Goal: Information Seeking & Learning: Learn about a topic

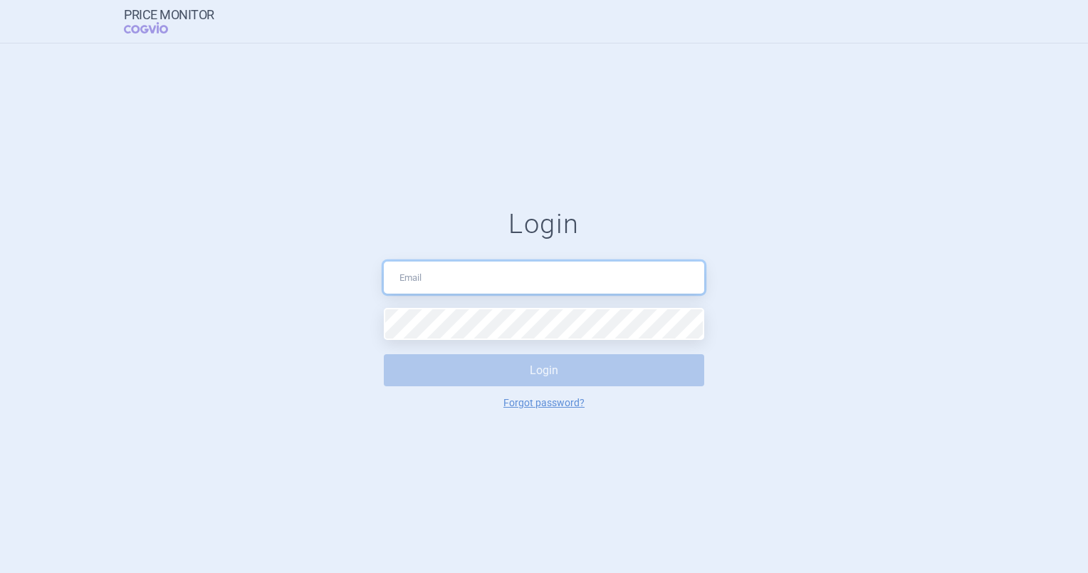
click at [484, 268] on input "text" at bounding box center [544, 277] width 320 height 32
type input "[PERSON_NAME][EMAIL_ADDRESS][DOMAIN_NAME]"
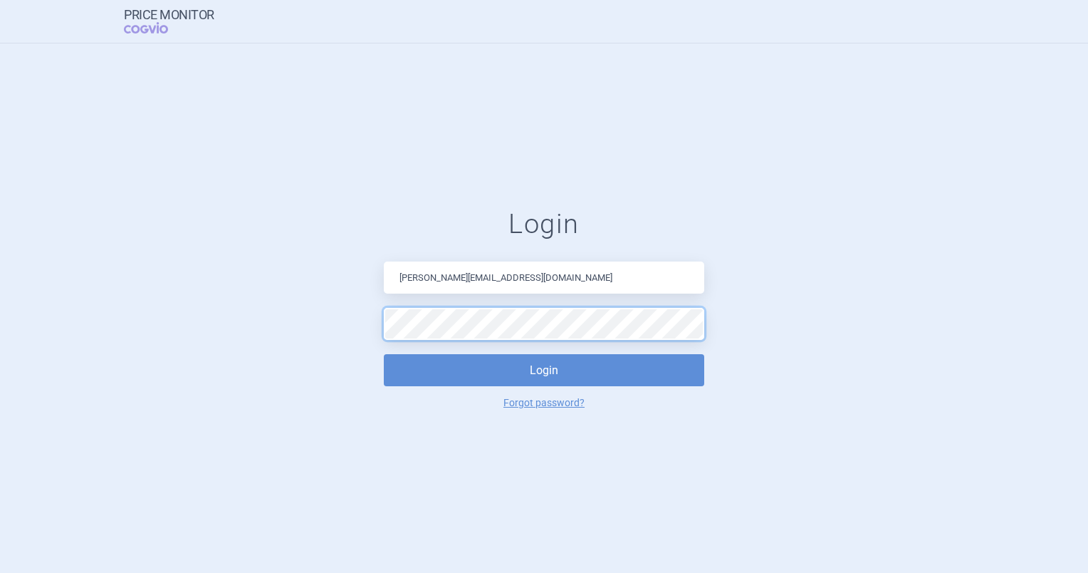
click at [384, 354] on button "Login" at bounding box center [544, 370] width 320 height 32
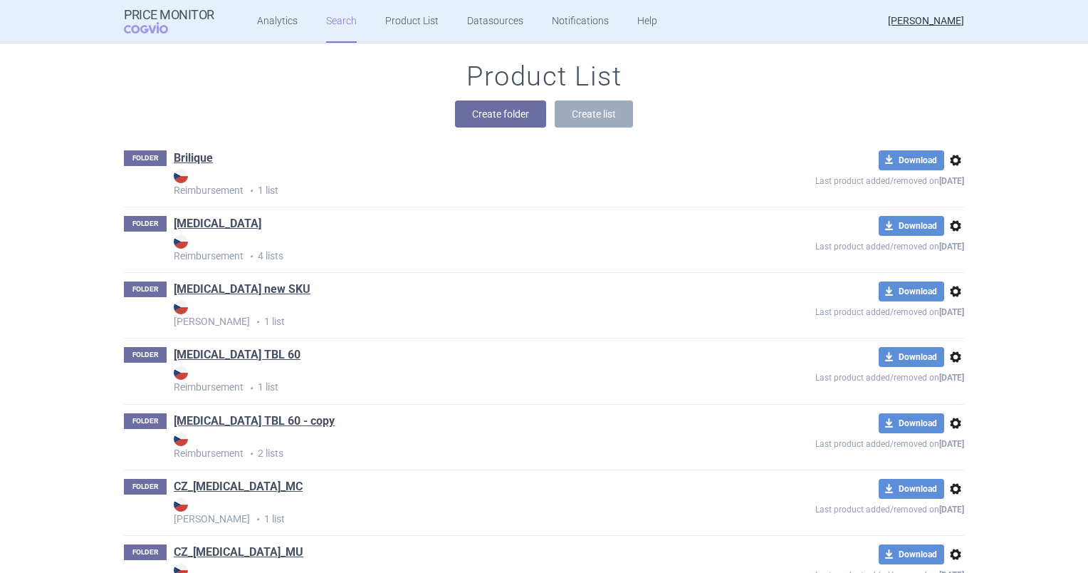
scroll to position [142, 0]
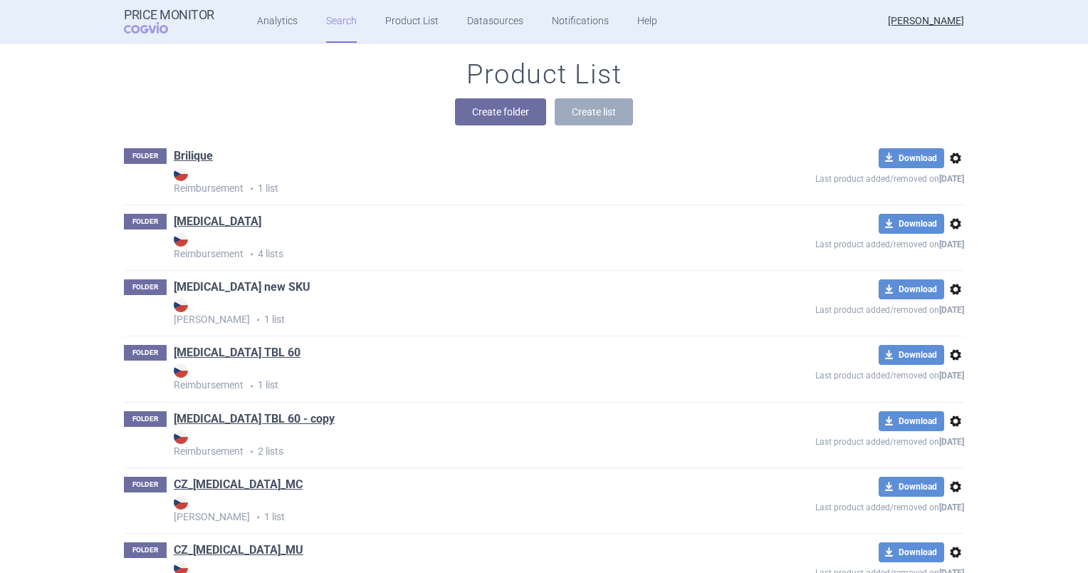
click at [234, 285] on link "[MEDICAL_DATA] new SKU" at bounding box center [242, 287] width 137 height 16
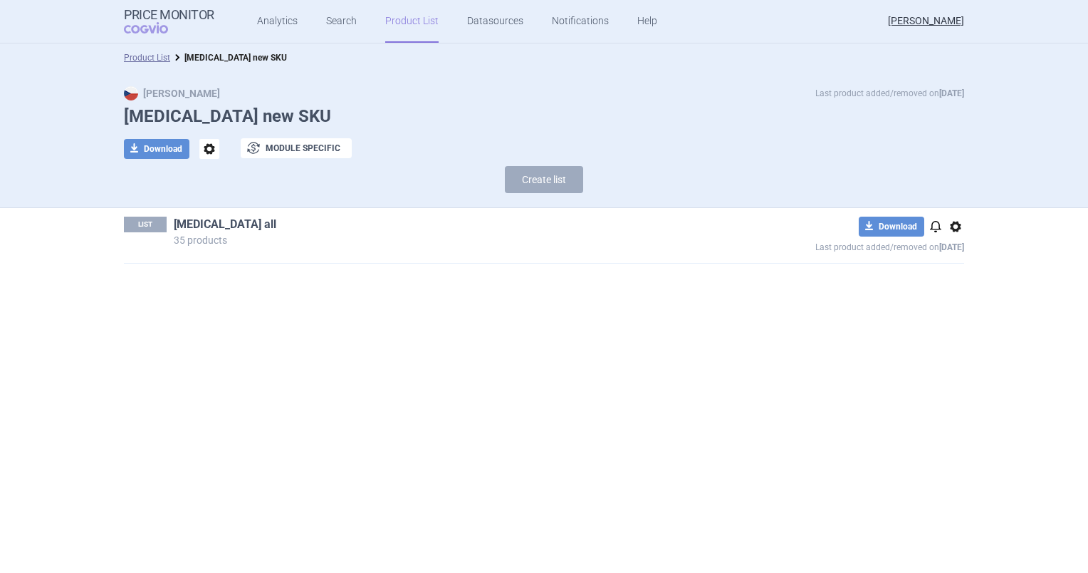
click at [202, 228] on link "[MEDICAL_DATA] all" at bounding box center [225, 224] width 103 height 16
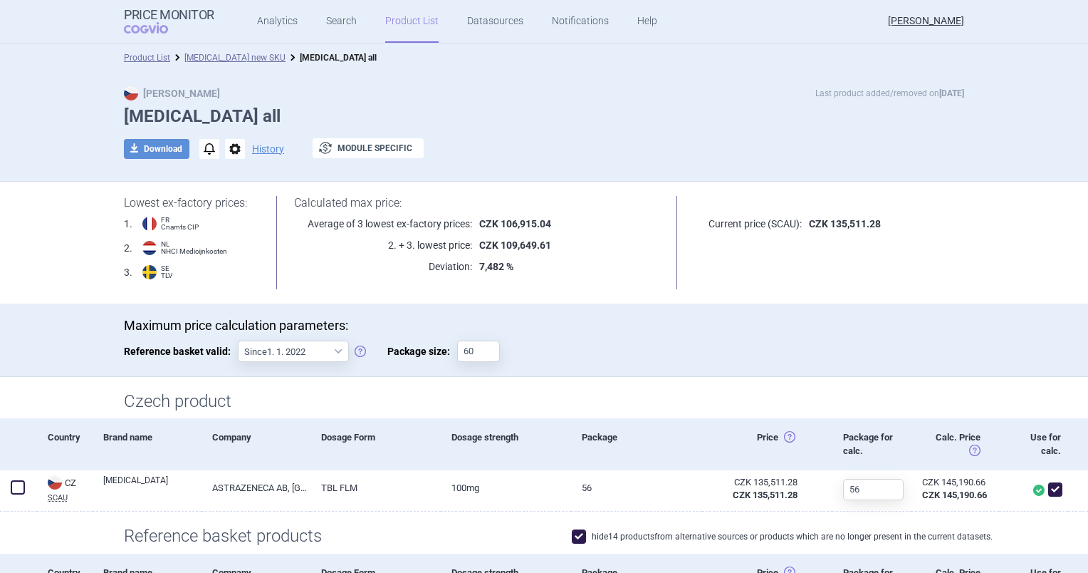
scroll to position [71, 0]
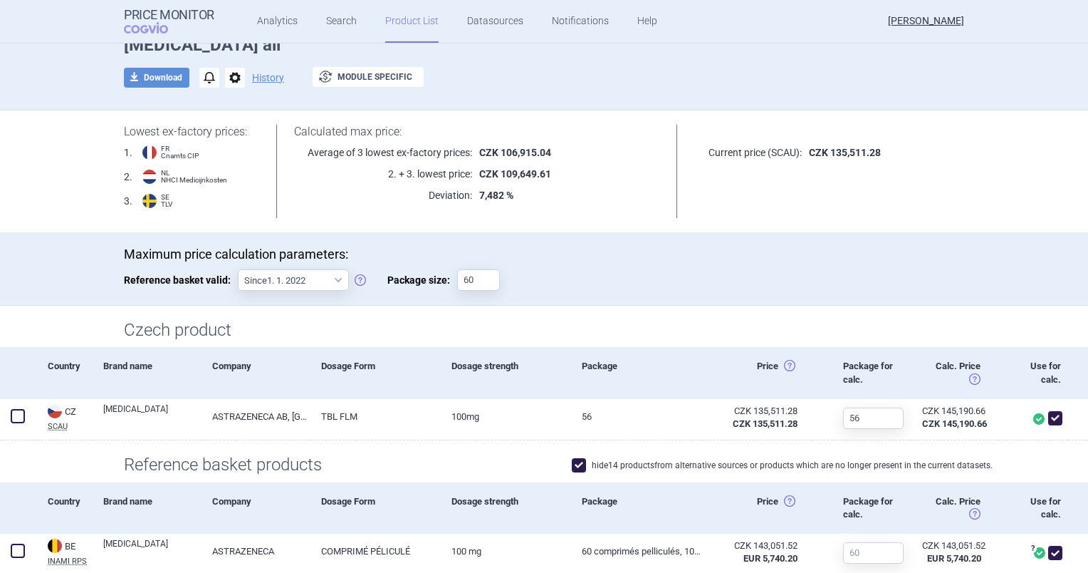
click at [104, 186] on div "Lowest ex-factory prices: 1 . FR Cnamts CIP 2 . NL NHCI Medicijnkosten 3 . SE T…" at bounding box center [543, 171] width 897 height 122
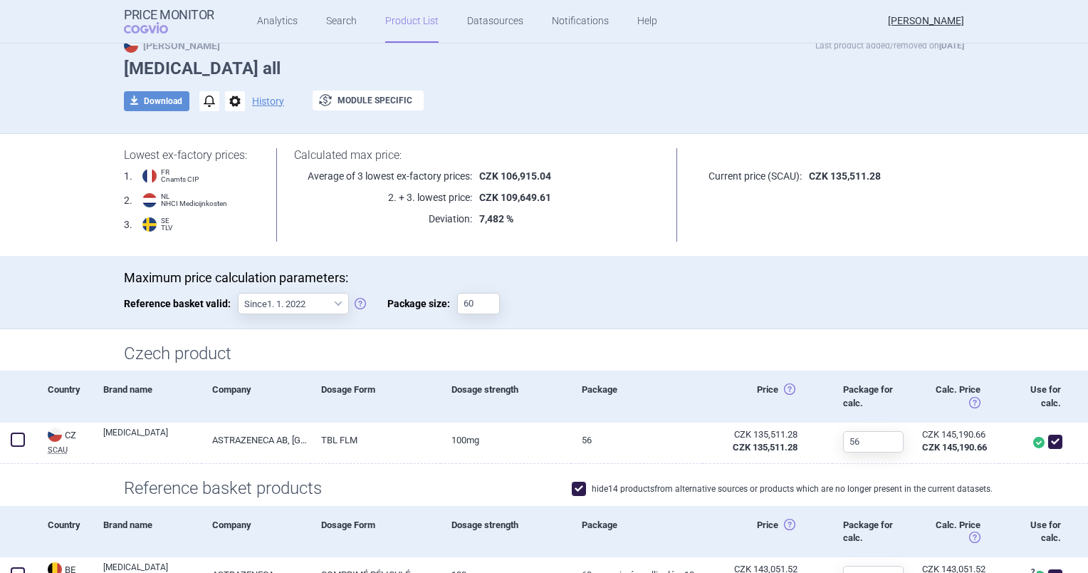
scroll to position [0, 0]
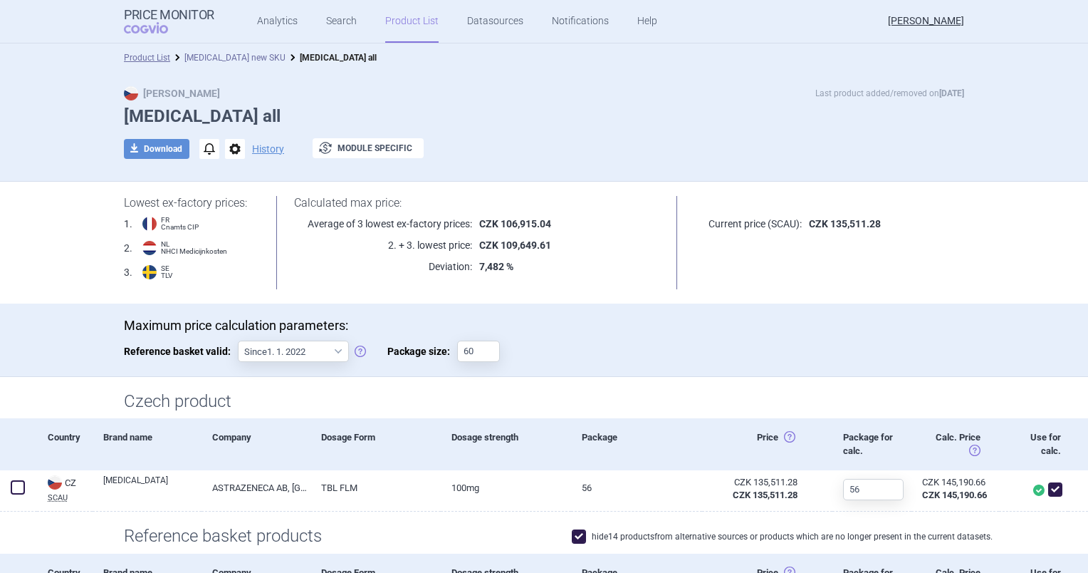
click at [236, 58] on link "[MEDICAL_DATA] new SKU" at bounding box center [234, 58] width 101 height 10
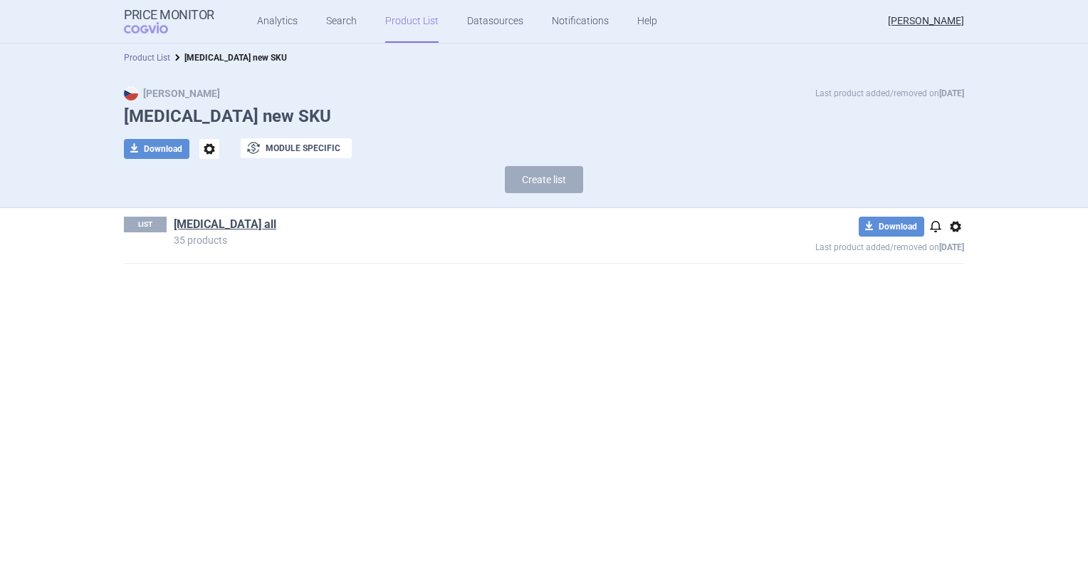
click at [163, 58] on link "Product List" at bounding box center [147, 58] width 46 height 10
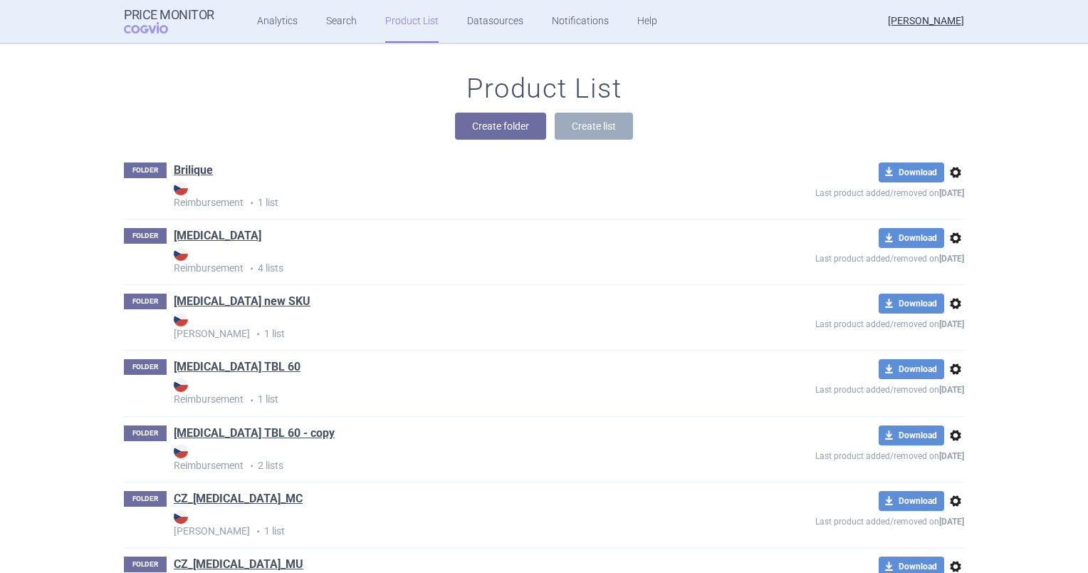
scroll to position [199, 0]
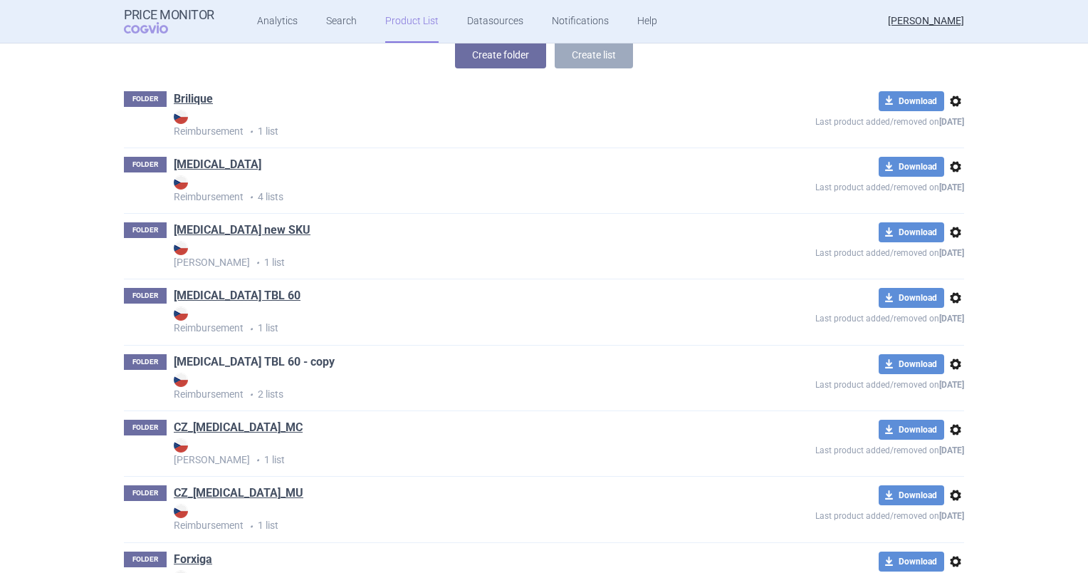
click at [278, 360] on link "[MEDICAL_DATA] TBL 60 - copy" at bounding box center [254, 362] width 161 height 16
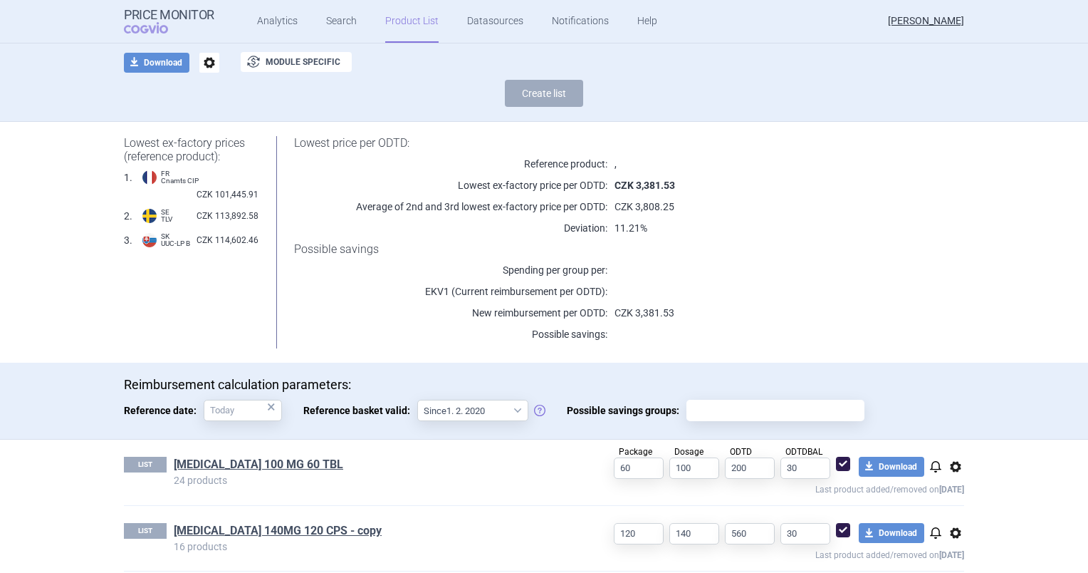
scroll to position [98, 0]
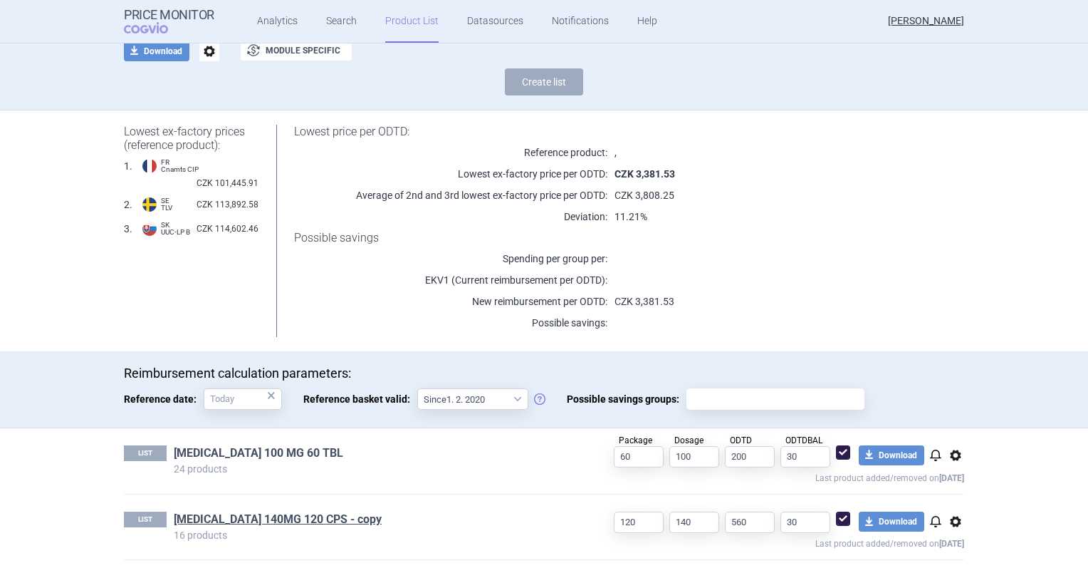
click at [262, 453] on link "[MEDICAL_DATA] 100 MG 60 TBL" at bounding box center [258, 453] width 169 height 16
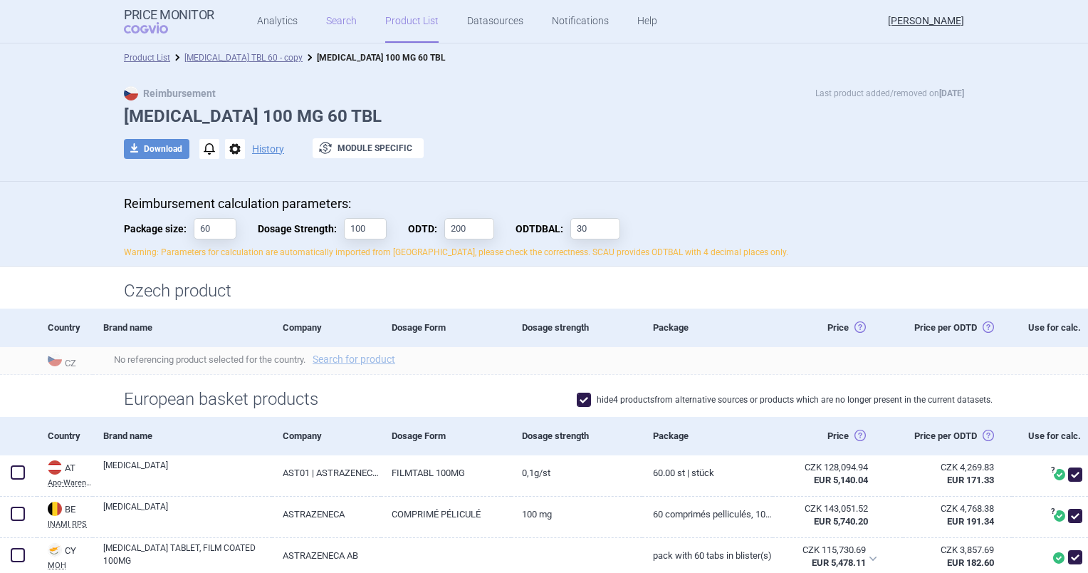
click at [336, 28] on link "Search" at bounding box center [341, 21] width 31 height 43
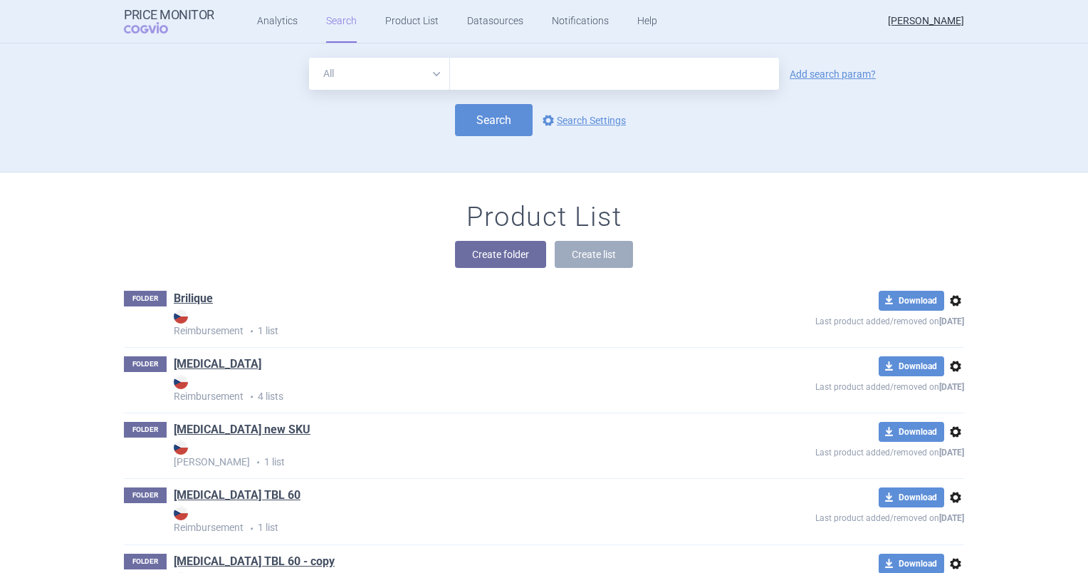
click at [538, 83] on input "text" at bounding box center [614, 74] width 329 height 32
type input "[MEDICAL_DATA]"
click button "Search" at bounding box center [494, 120] width 78 height 32
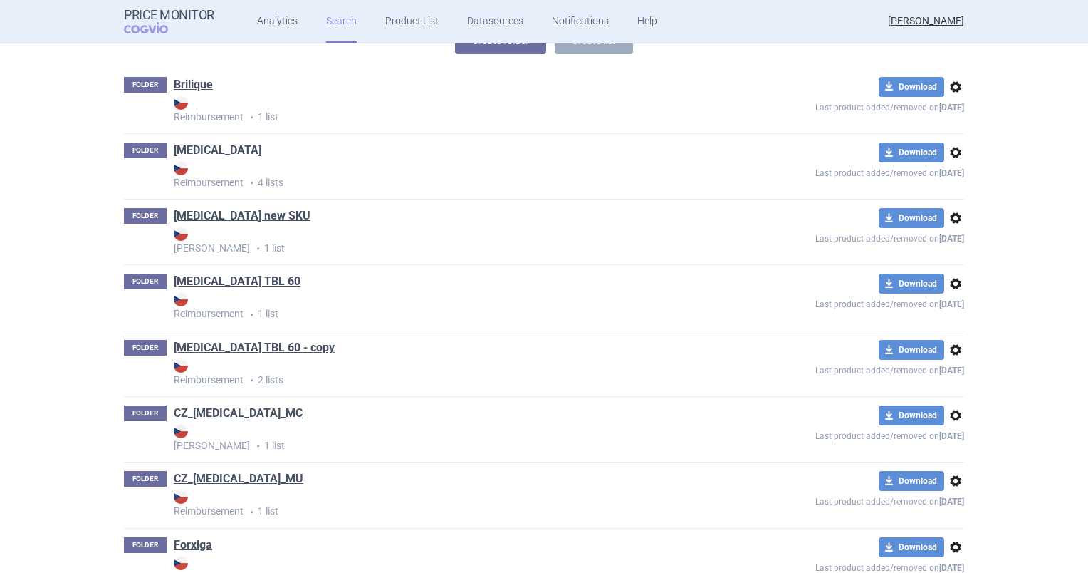
scroll to position [285, 0]
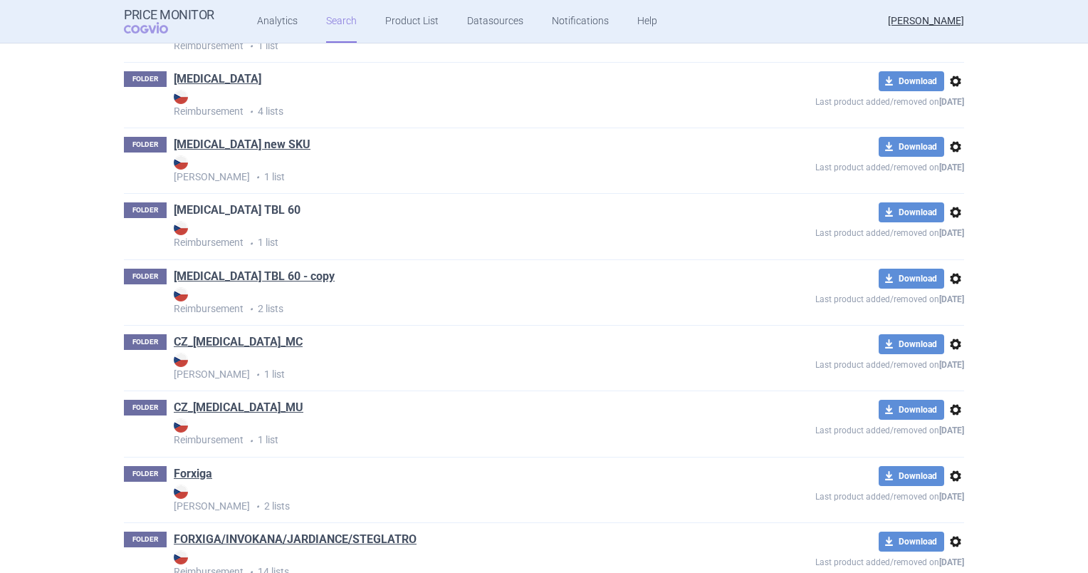
click at [267, 209] on link "[MEDICAL_DATA] TBL 60" at bounding box center [237, 210] width 127 height 16
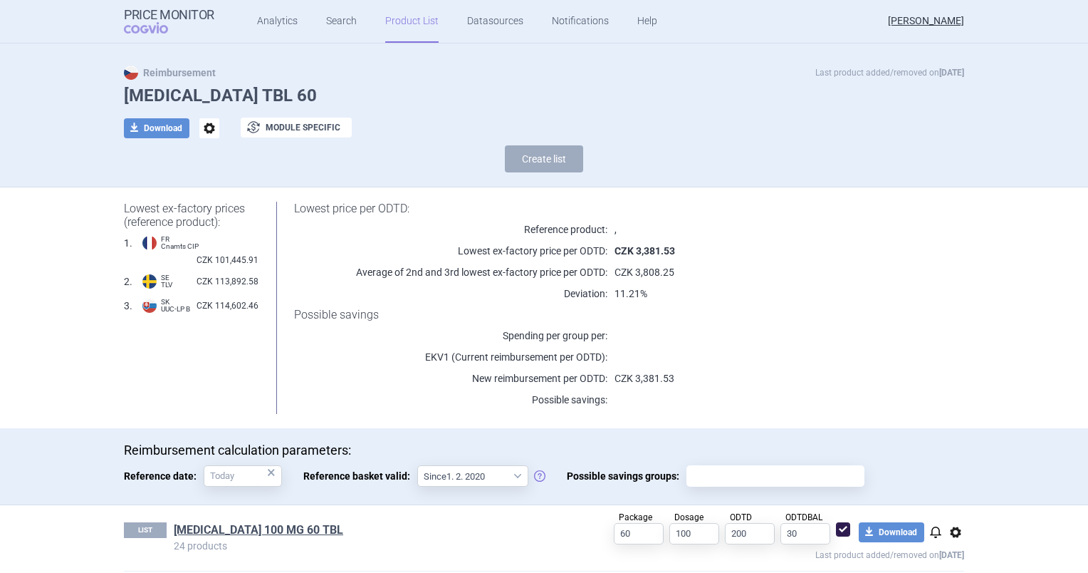
scroll to position [33, 0]
